Goal: Transaction & Acquisition: Purchase product/service

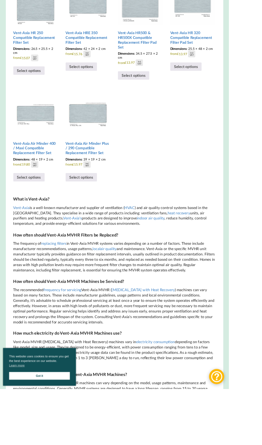
scroll to position [692, 0]
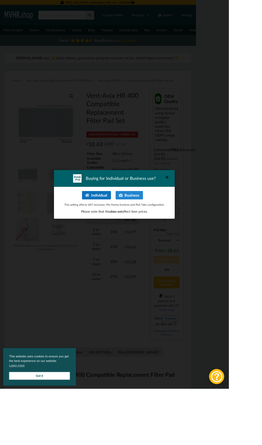
click at [126, 228] on button "Individual" at bounding box center [110, 224] width 33 height 10
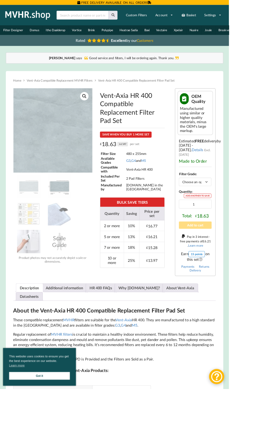
click at [107, 163] on div "Vent-Axia HR 400 Compatible Replacement Filter Pad Set SAVE WHEN YOU BUY 1 MORE…" at bounding box center [151, 208] width 90 height 223
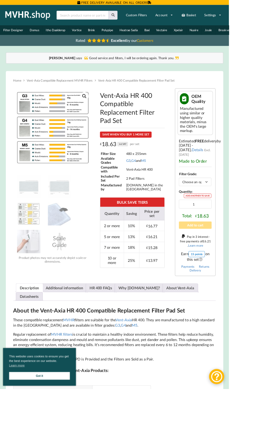
click at [67, 188] on img at bounding box center [121, 207] width 213 height 213
click at [189, 94] on span "Vent-Axia HR 400 Compatible Replacement Filter Pad Set" at bounding box center [156, 92] width 88 height 4
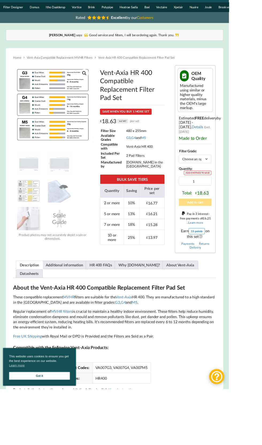
scroll to position [28, 0]
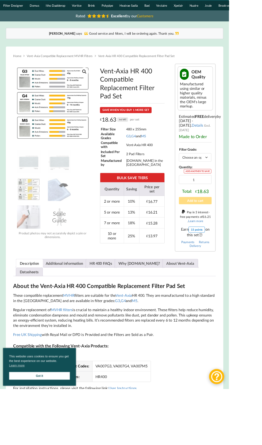
click at [219, 146] on link "Details" at bounding box center [225, 143] width 13 height 5
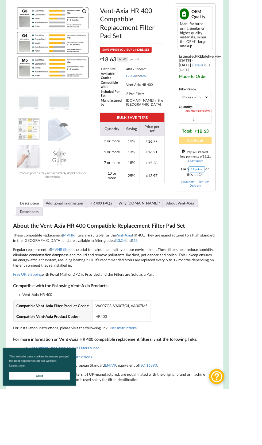
scroll to position [97, 0]
click at [149, 89] on link "G3" at bounding box center [146, 86] width 5 height 5
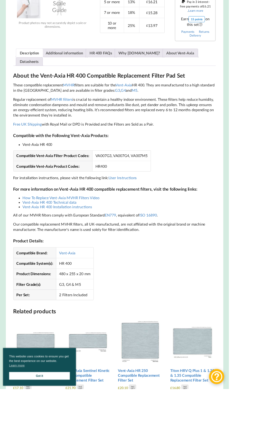
scroll to position [266, 0]
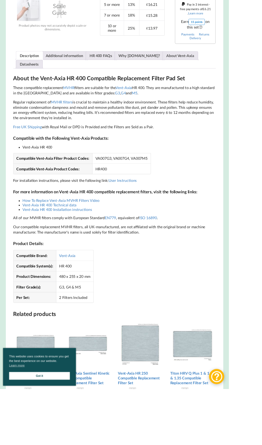
select select "G3"
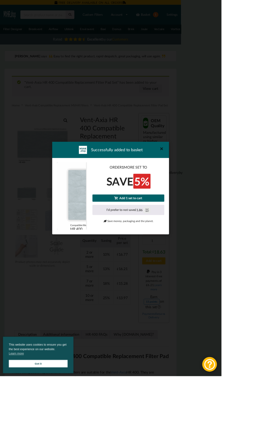
click at [195, 180] on icon at bounding box center [191, 176] width 9 height 9
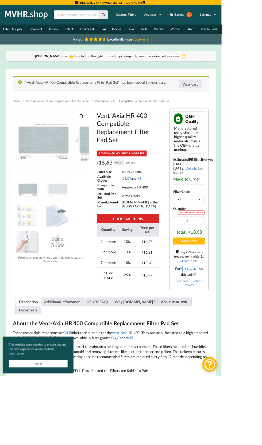
click at [46, 435] on link "Got it" at bounding box center [44, 430] width 69 height 9
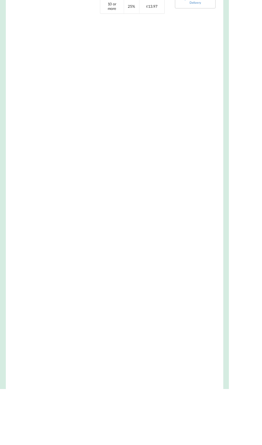
select select "G3"
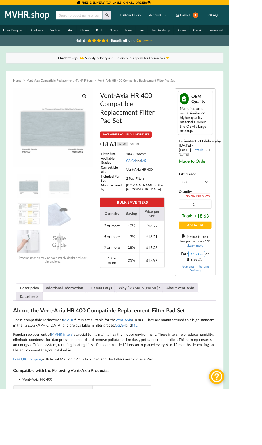
click at [100, 94] on link "Vent-Axia Compatible Replacement MVHR Filters" at bounding box center [68, 92] width 75 height 4
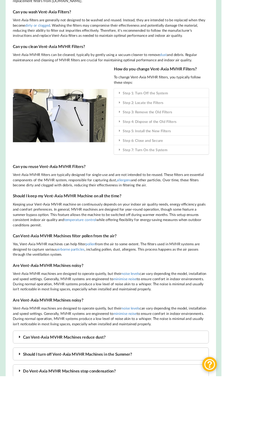
scroll to position [1190, 0]
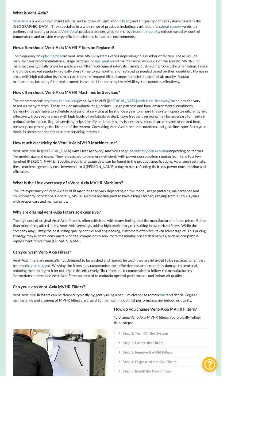
scroll to position [906, 0]
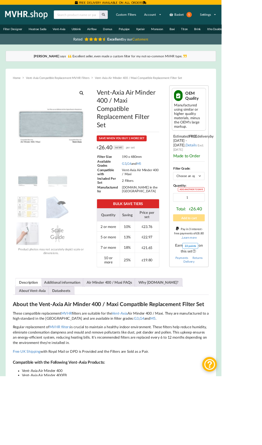
click at [234, 213] on select "Choose an option G3 G4 M5" at bounding box center [222, 208] width 37 height 9
